Goal: Task Accomplishment & Management: Manage account settings

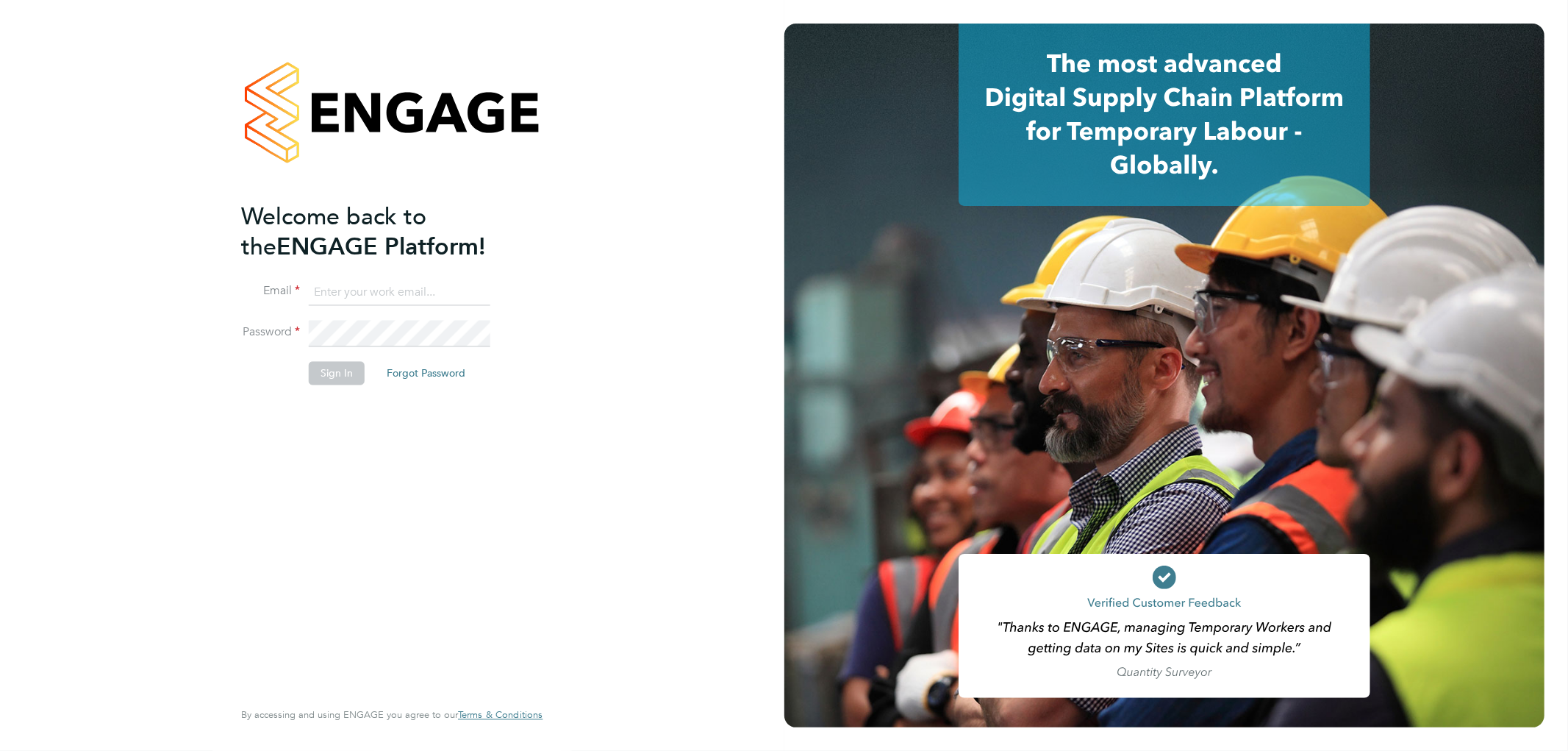
type input "[PERSON_NAME][EMAIL_ADDRESS][DOMAIN_NAME]"
click at [338, 373] on button "Sign In" at bounding box center [336, 374] width 56 height 23
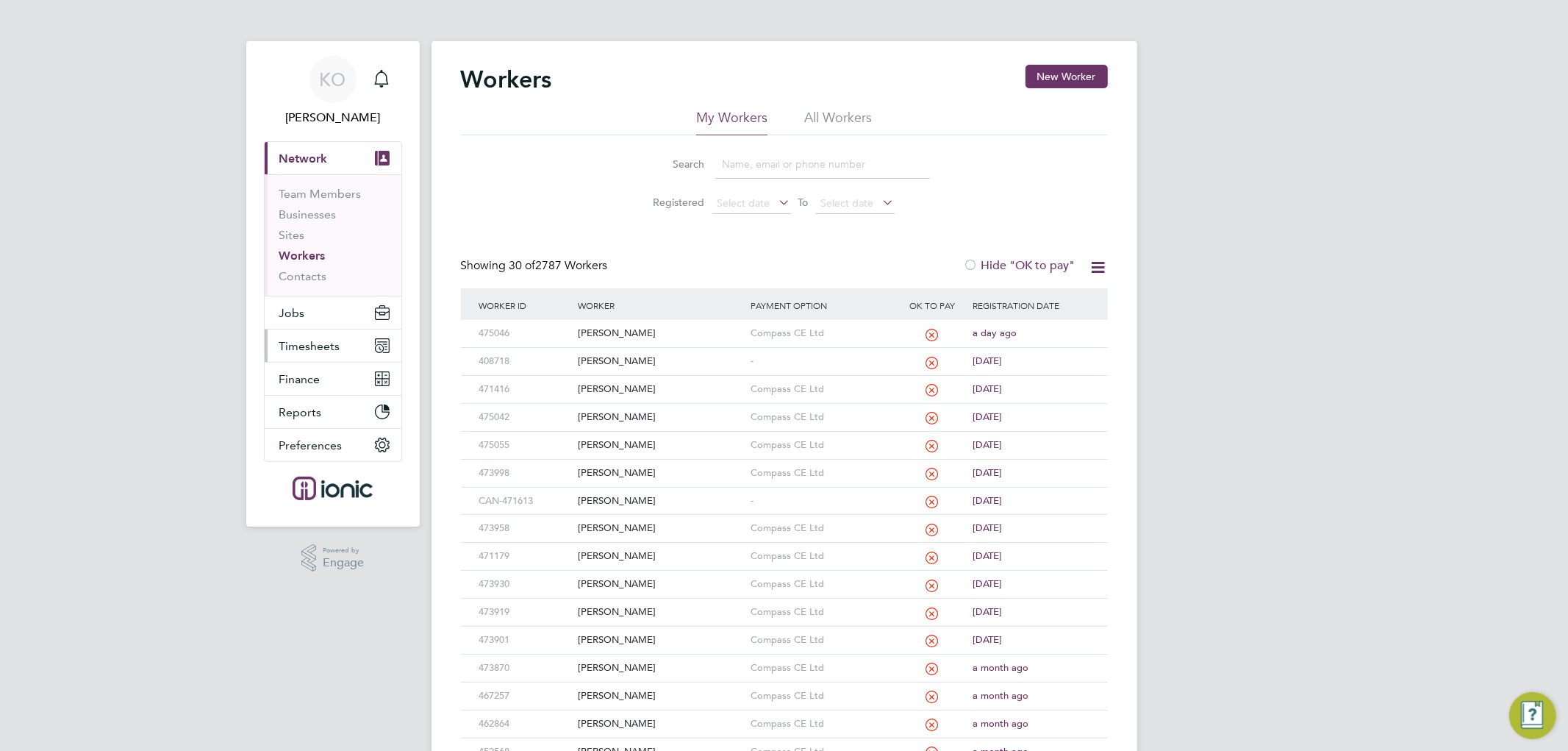
click at [321, 335] on button "Timesheets" at bounding box center [334, 345] width 137 height 33
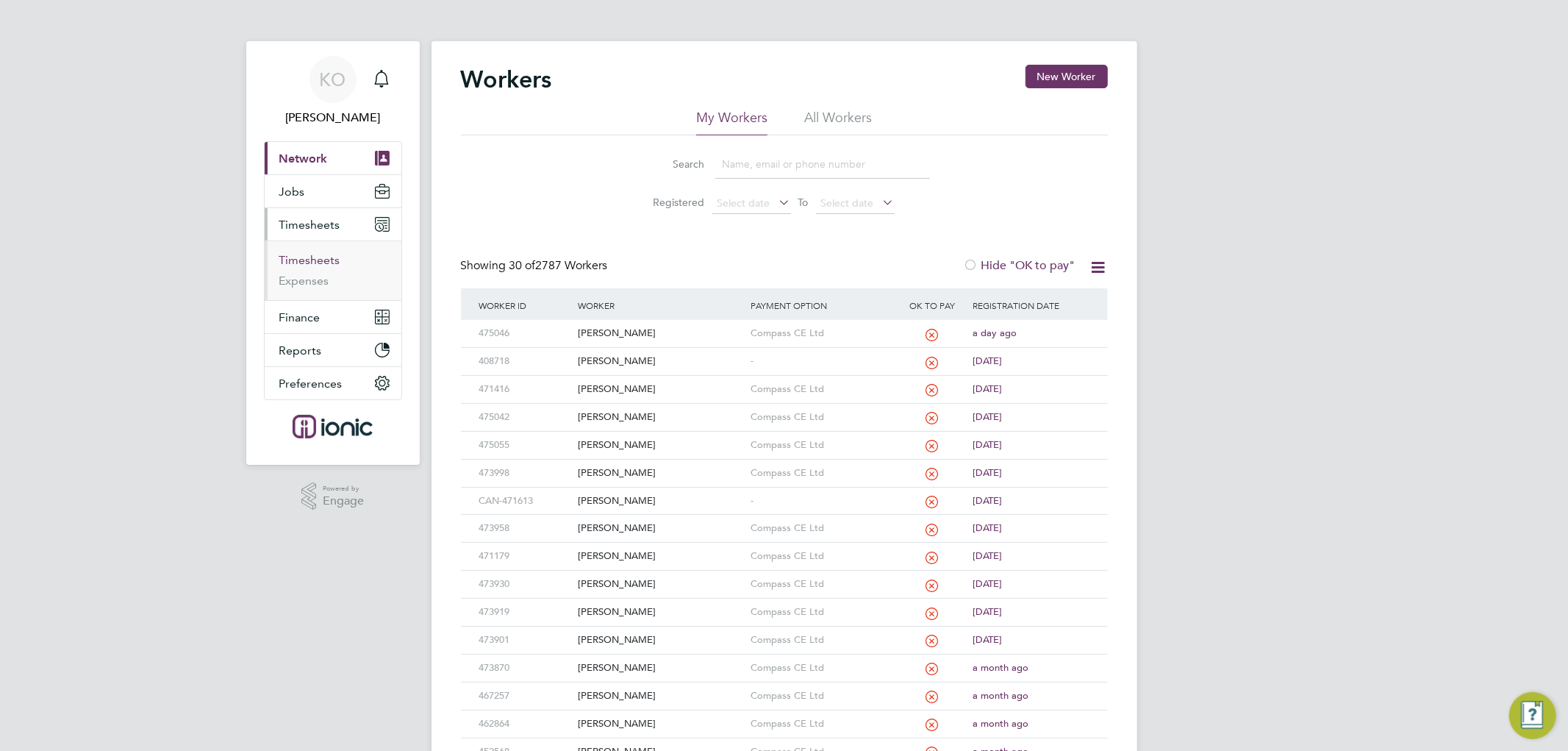
click at [322, 258] on link "Timesheets" at bounding box center [309, 259] width 61 height 14
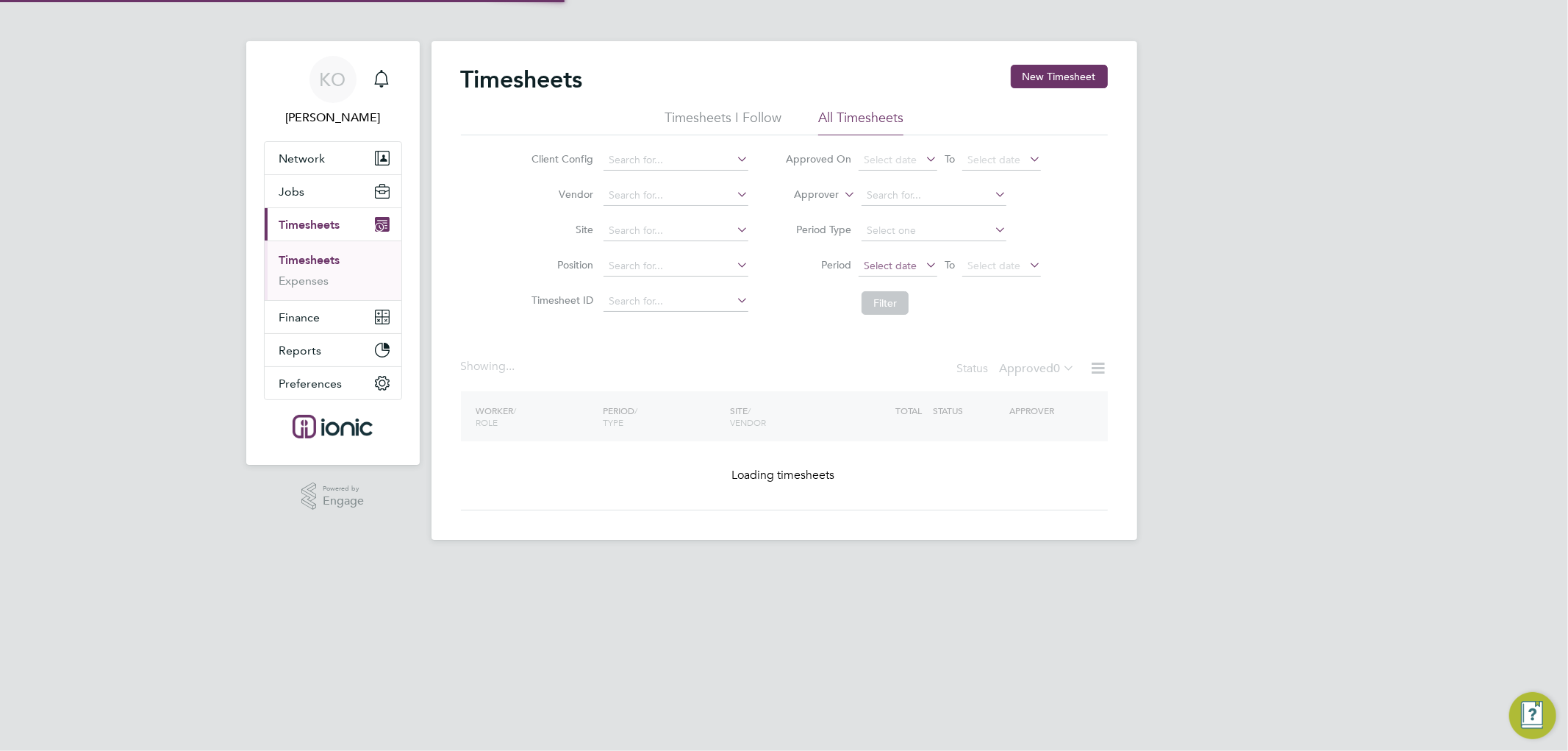
click at [903, 268] on span "Select date" at bounding box center [890, 265] width 53 height 13
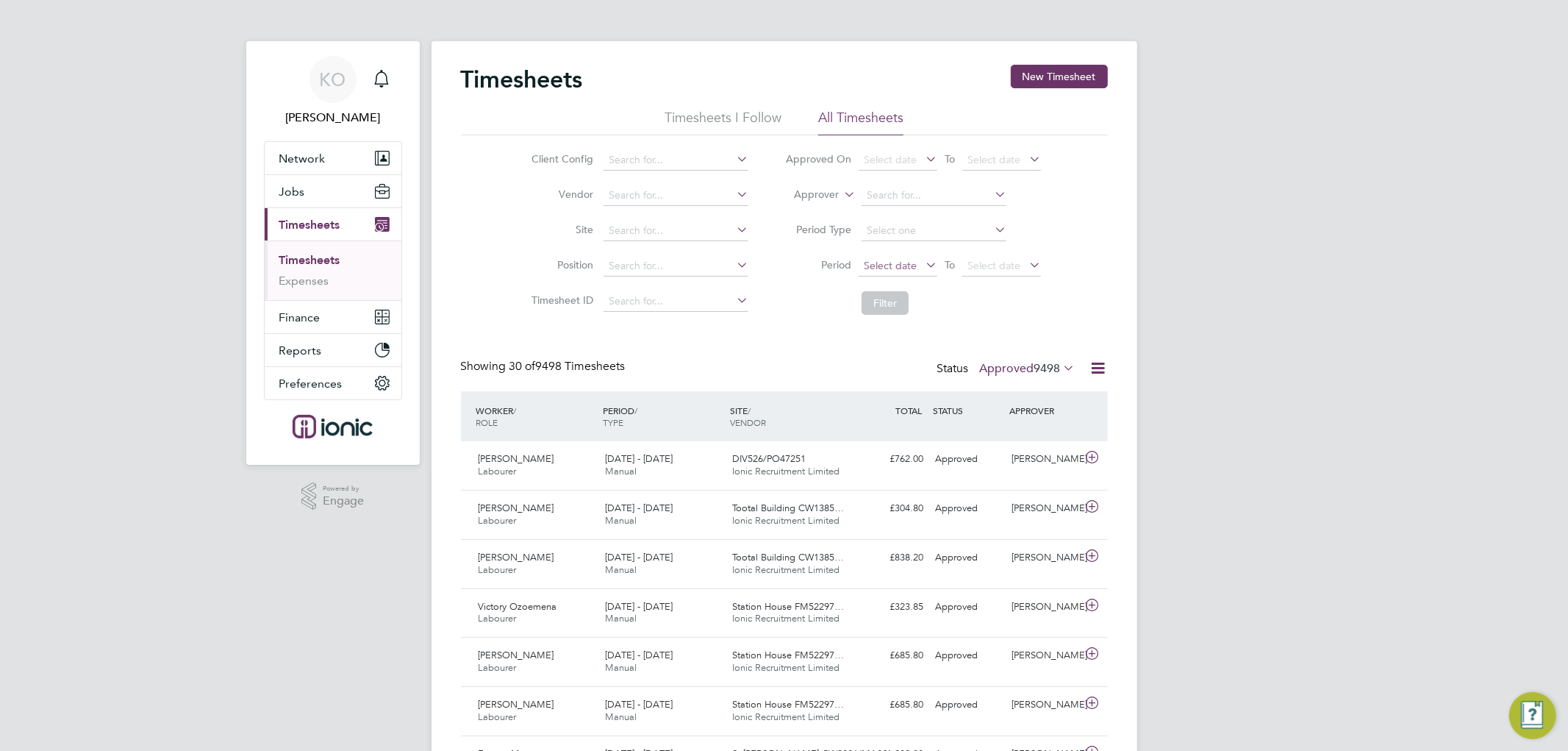
click at [917, 266] on span "Select date" at bounding box center [898, 267] width 79 height 20
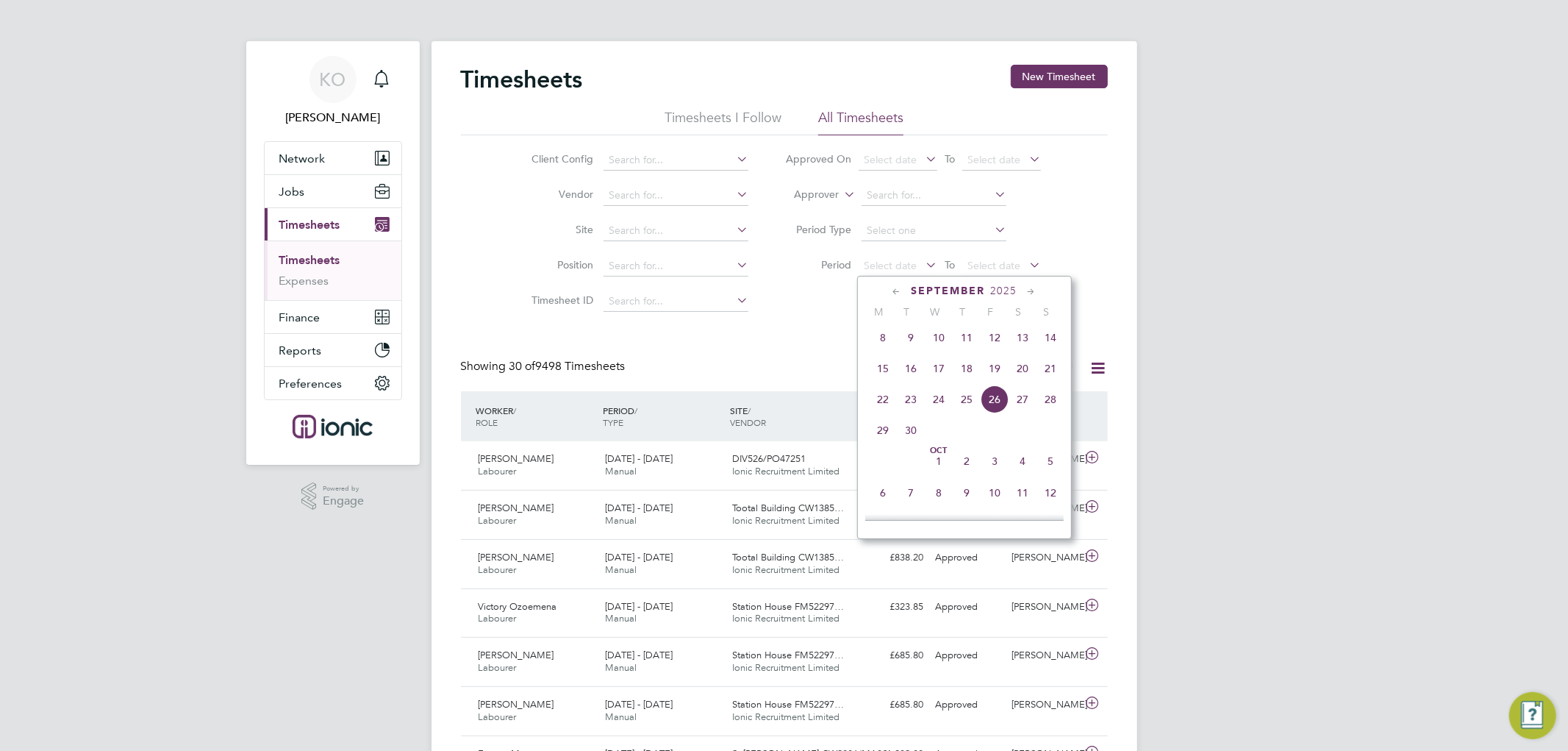
click at [888, 409] on span "22" at bounding box center [882, 399] width 28 height 28
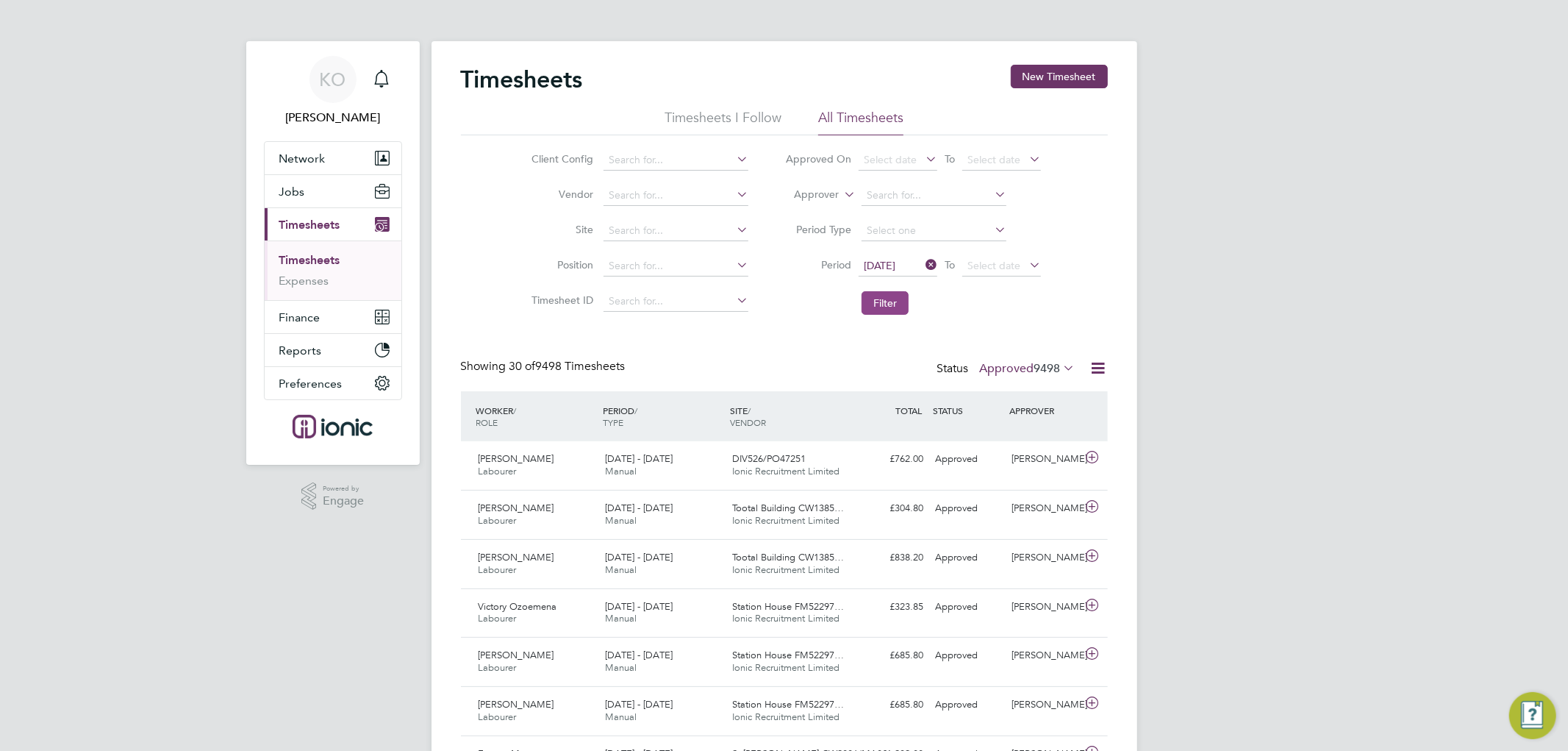
click at [884, 292] on button "Filter" at bounding box center [885, 303] width 47 height 23
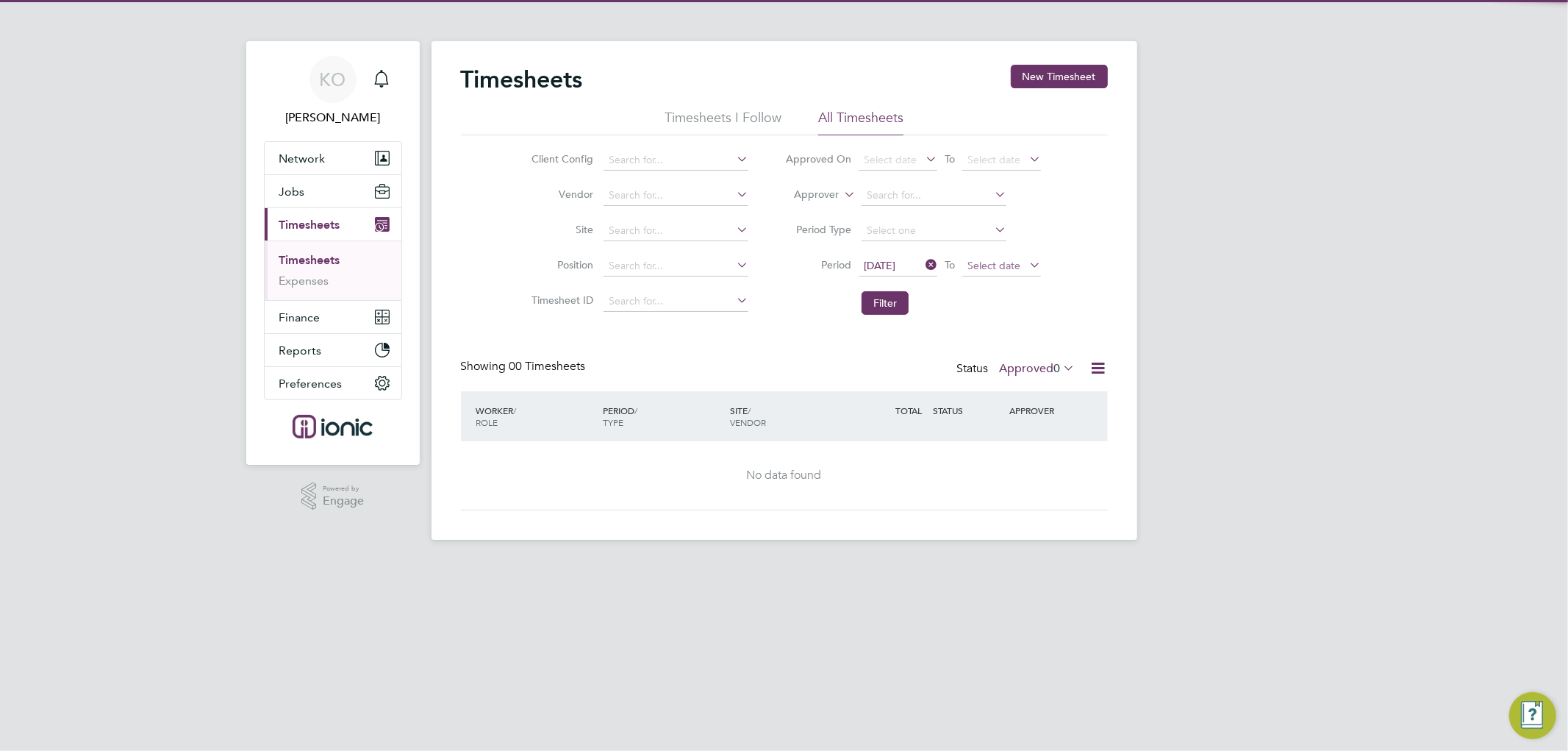
click at [1000, 271] on span "Select date" at bounding box center [1002, 267] width 79 height 20
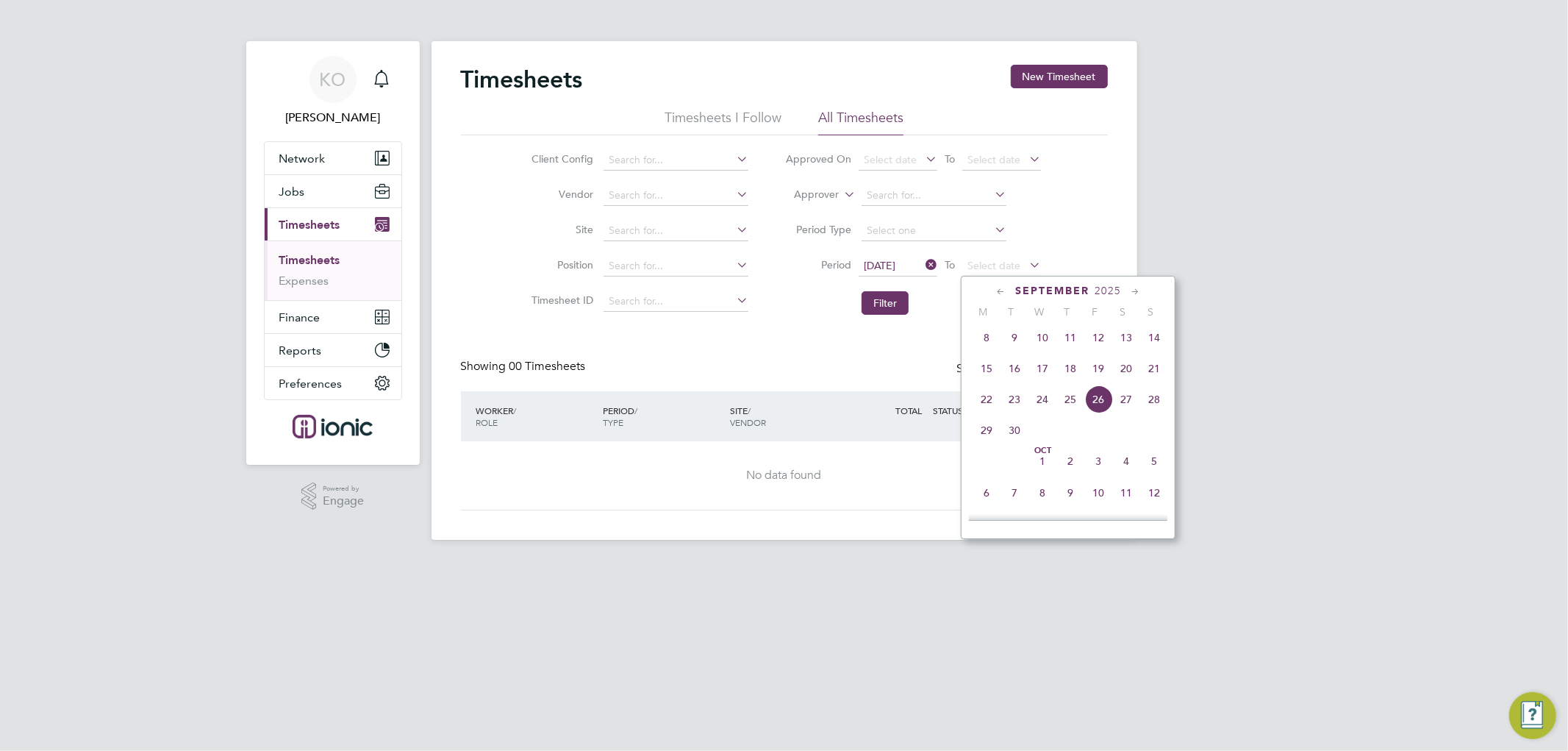
click at [868, 353] on div "Timesheets New Timesheet Timesheets I Follow All Timesheets Client Config Vendo…" at bounding box center [784, 287] width 647 height 446
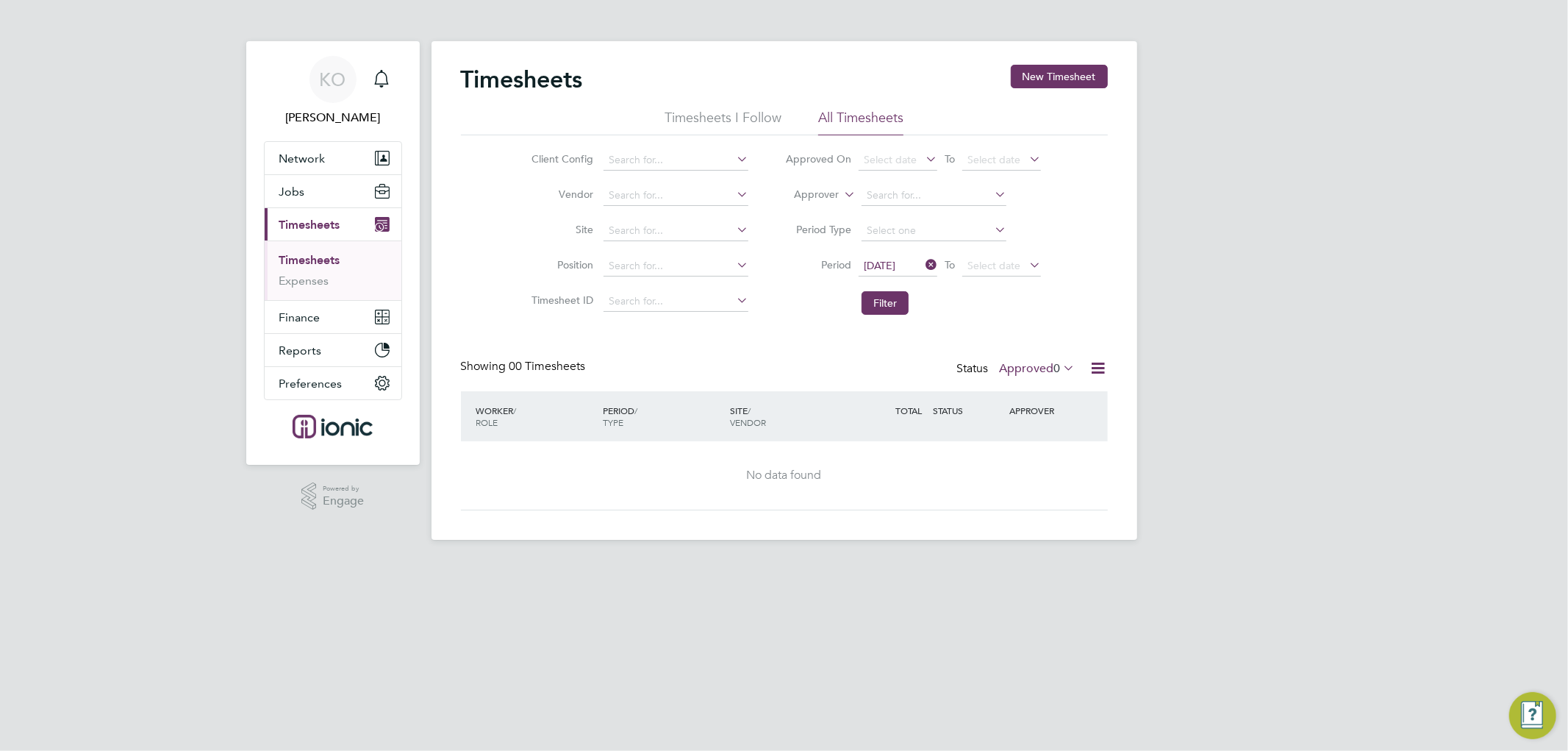
click at [1019, 365] on label "Approved 0" at bounding box center [1038, 369] width 76 height 15
click at [871, 342] on div "Timesheets New Timesheet Timesheets I Follow All Timesheets Client Config Vendo…" at bounding box center [784, 287] width 647 height 446
click at [922, 262] on icon at bounding box center [922, 264] width 0 height 21
click at [887, 303] on button "Filter" at bounding box center [885, 303] width 47 height 23
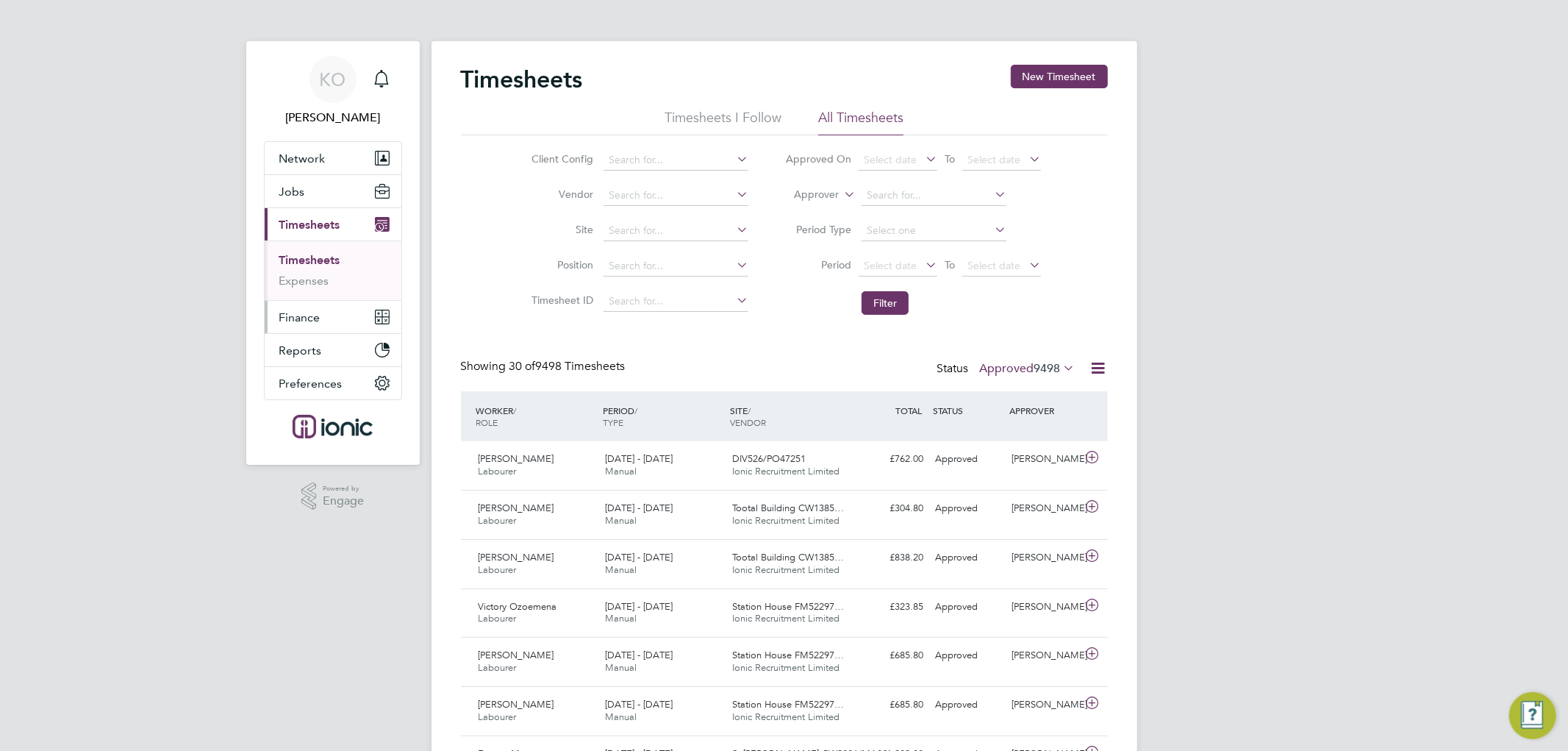
click at [284, 310] on span "Finance" at bounding box center [299, 317] width 41 height 14
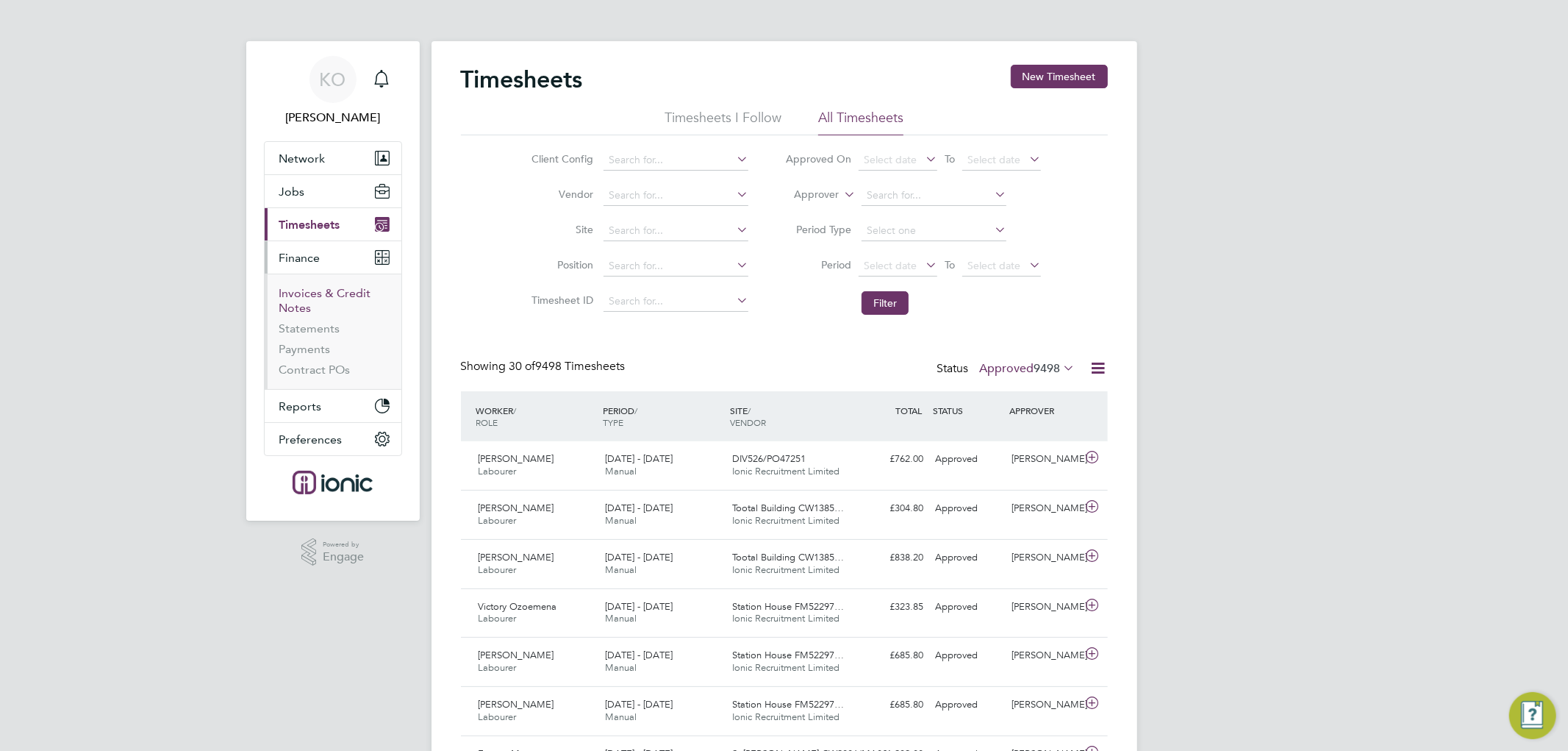
click at [305, 295] on link "Invoices & Credit Notes" at bounding box center [325, 300] width 92 height 28
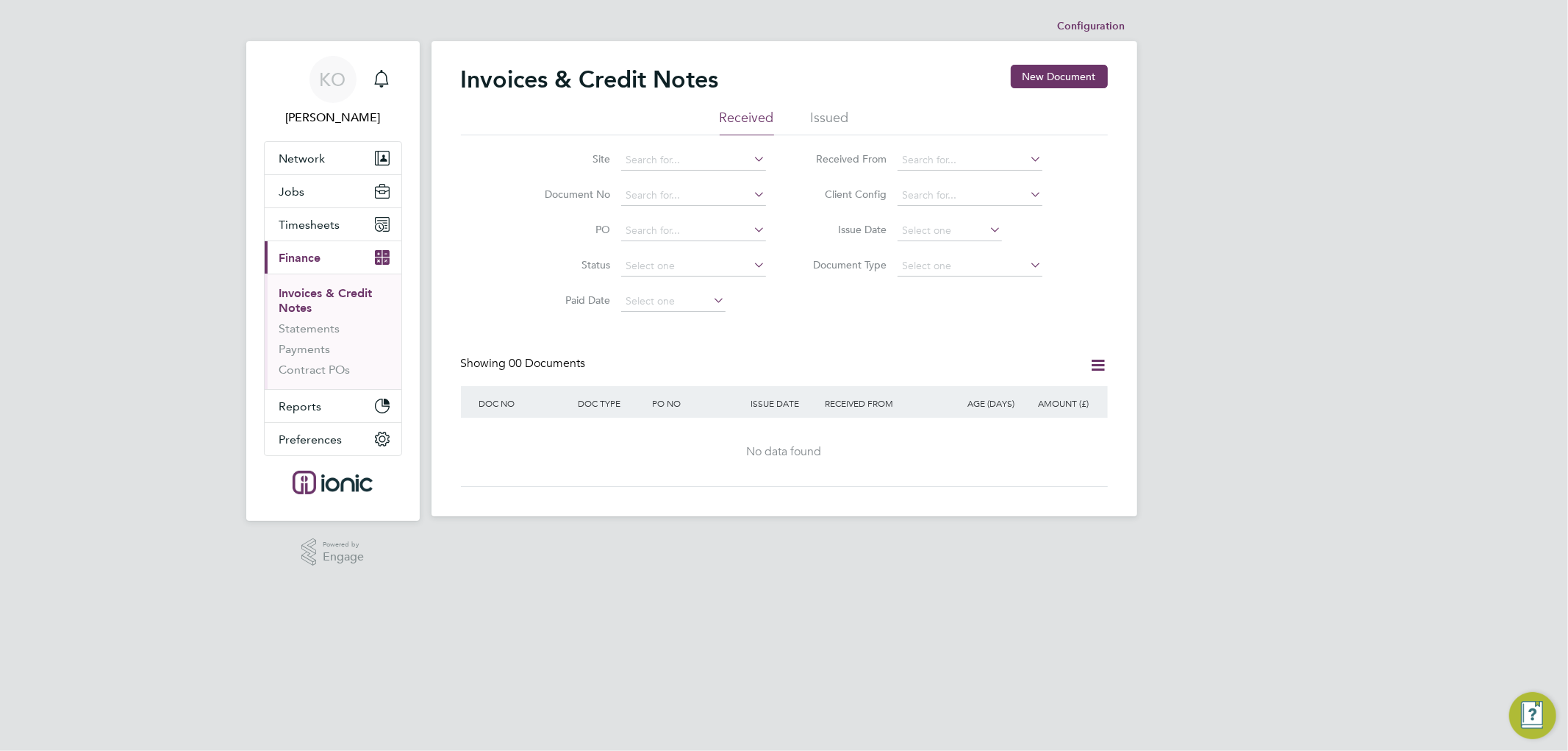
click at [829, 123] on li "Issued" at bounding box center [830, 122] width 38 height 27
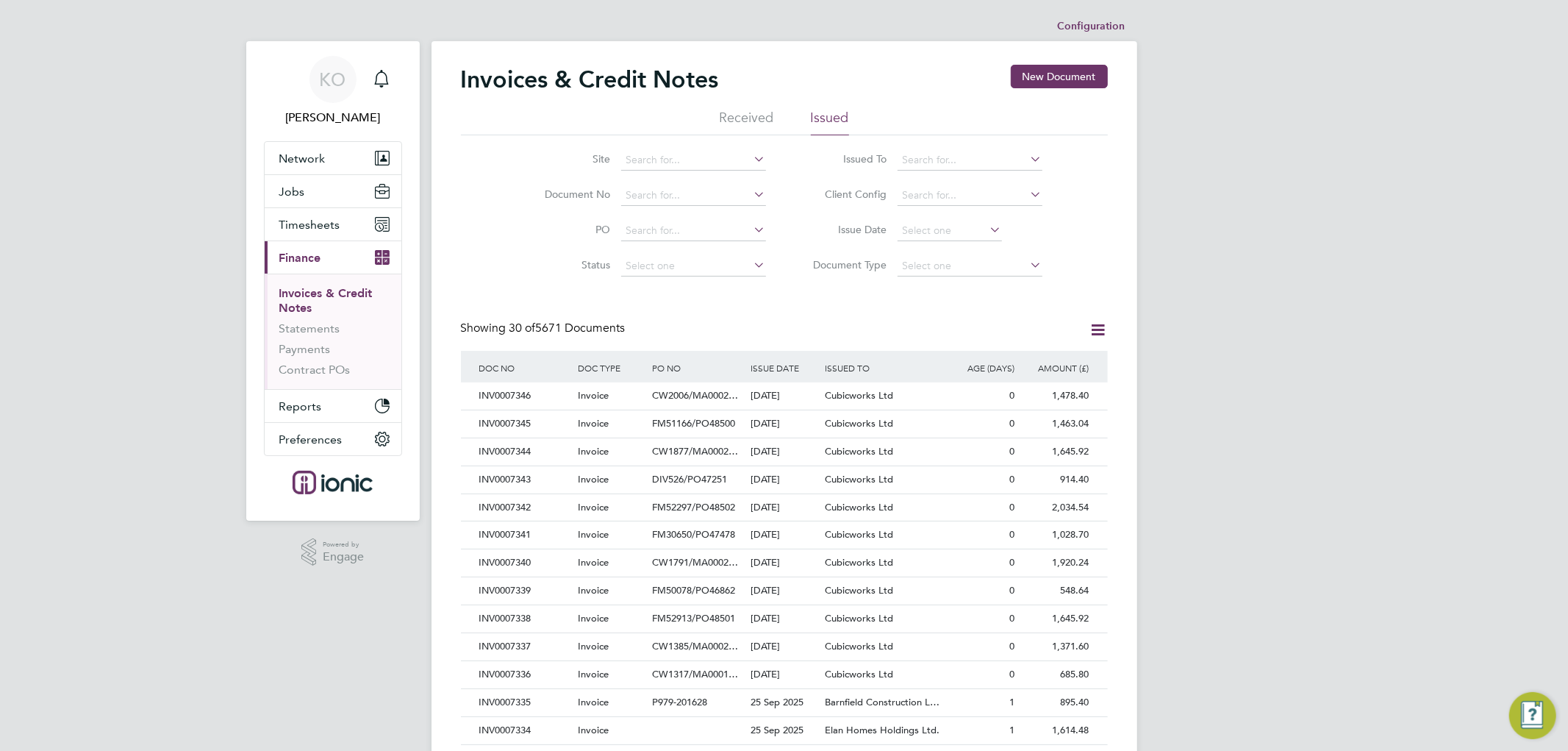
click at [730, 325] on div "Showing 30 of 5671 Documents" at bounding box center [784, 335] width 647 height 30
click at [758, 306] on div "Invoices & Credit Notes New Document Received Issued Site Document No PO Status…" at bounding box center [784, 656] width 647 height 1183
click at [328, 77] on span "KO" at bounding box center [333, 79] width 27 height 19
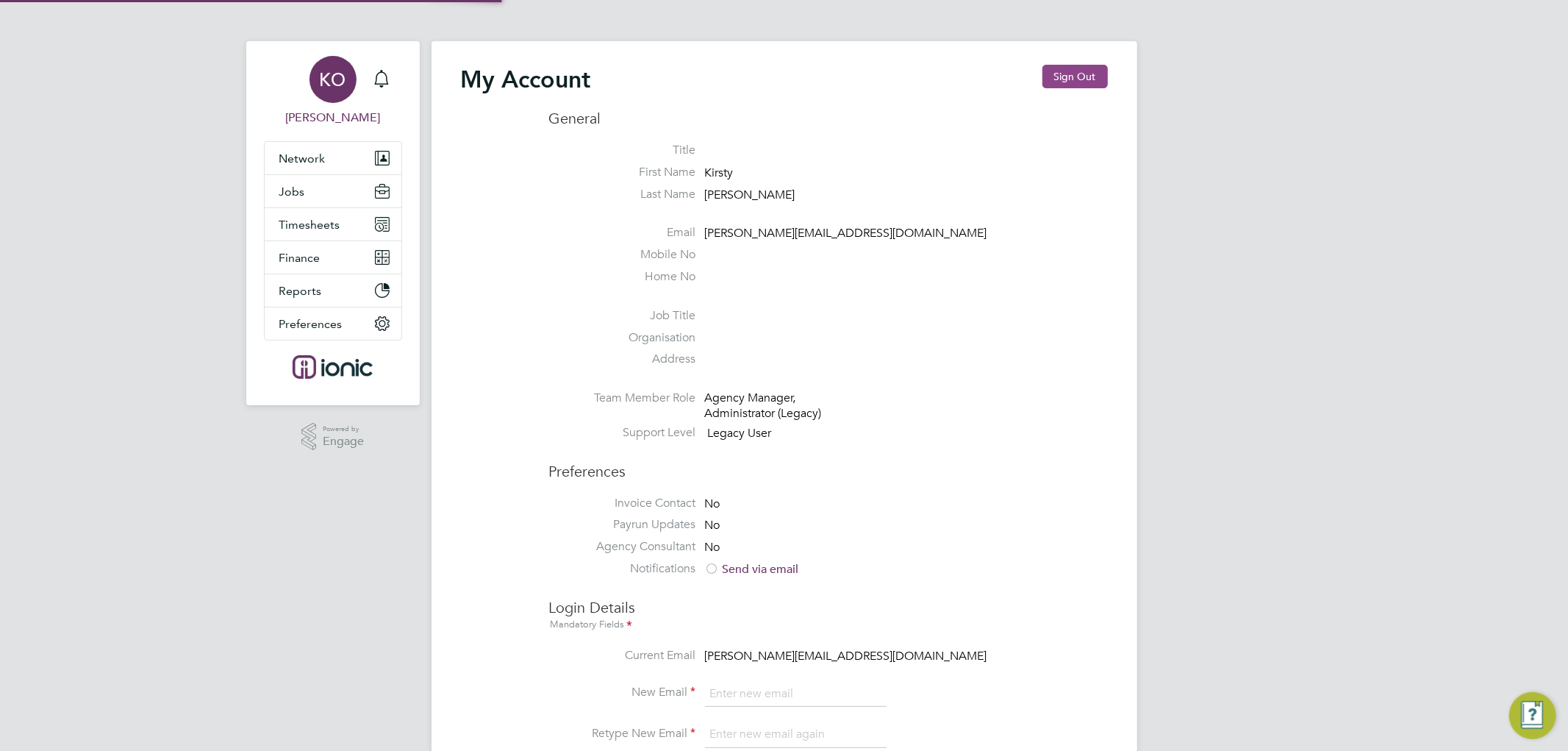
type input "[PERSON_NAME][EMAIL_ADDRESS][DOMAIN_NAME]"
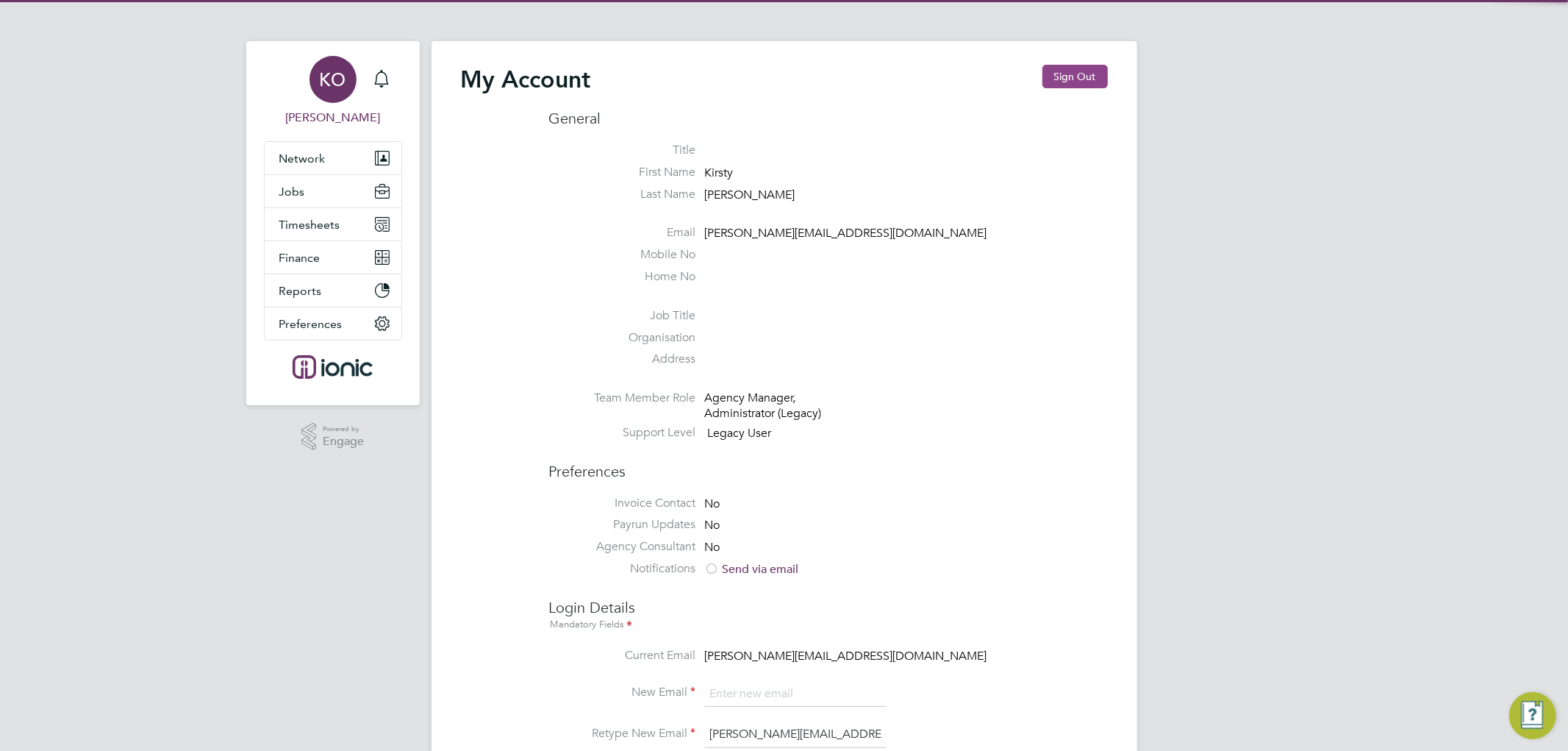
click at [1086, 81] on button "Sign Out" at bounding box center [1075, 76] width 65 height 23
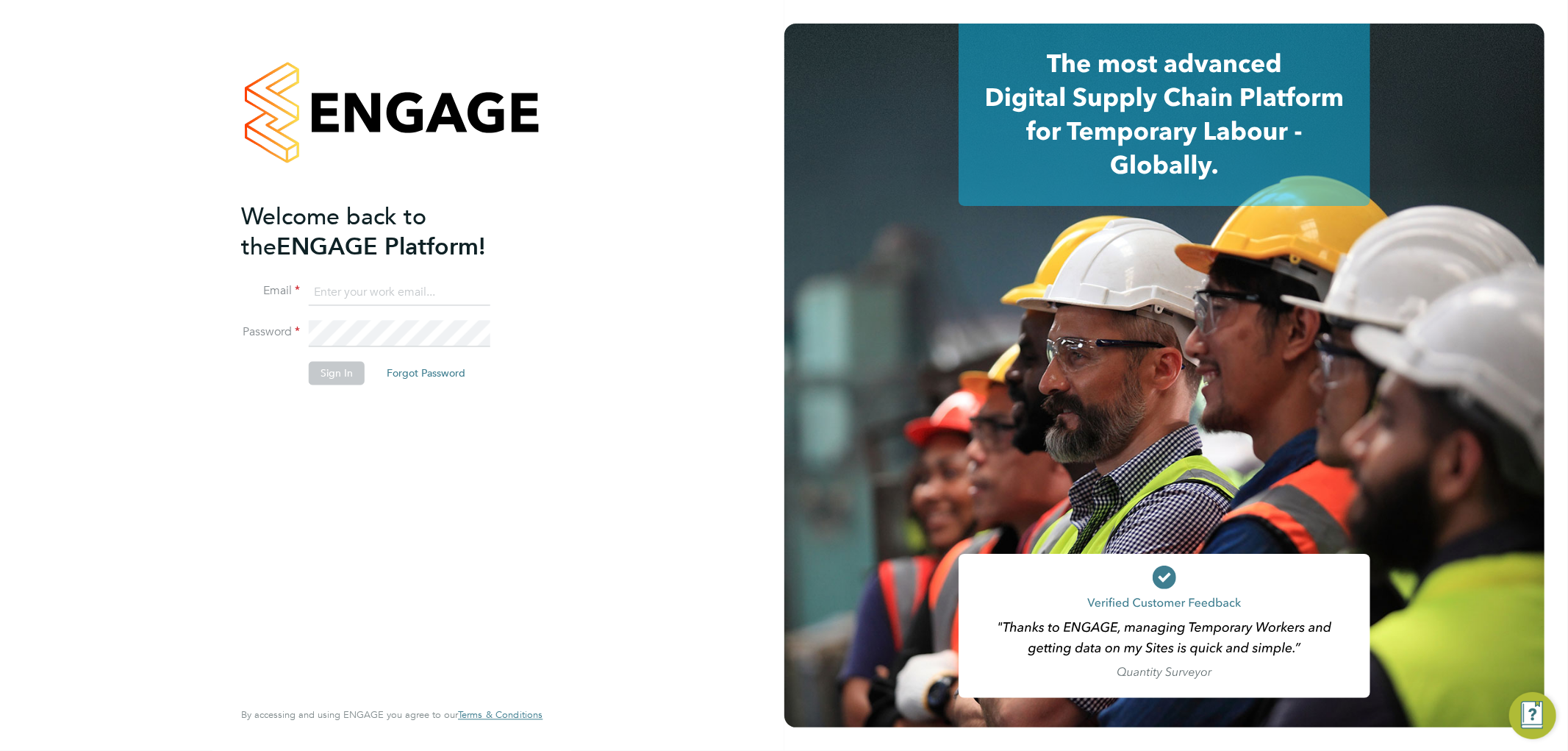
type input "[PERSON_NAME][EMAIL_ADDRESS][DOMAIN_NAME]"
